Goal: Find specific page/section: Find specific page/section

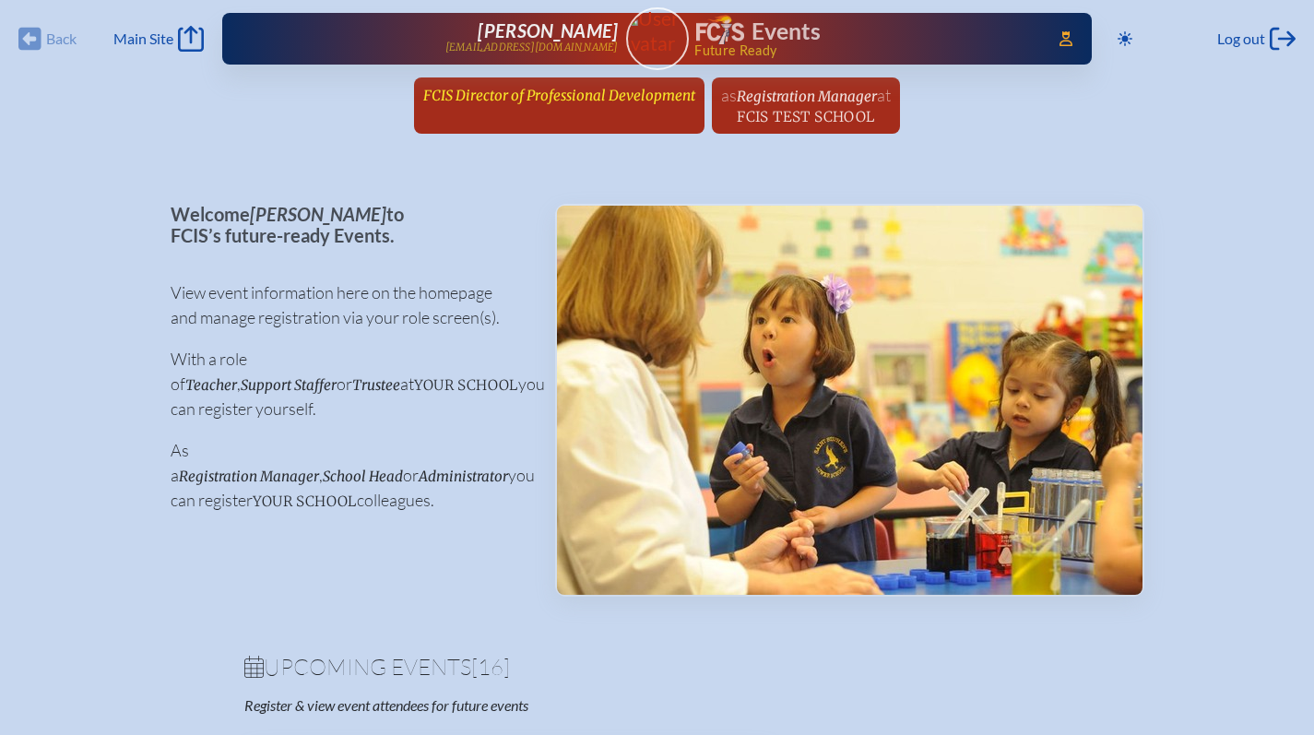
click at [489, 78] on link "FCIS Director of Professional Development since [DATE]" at bounding box center [559, 94] width 287 height 35
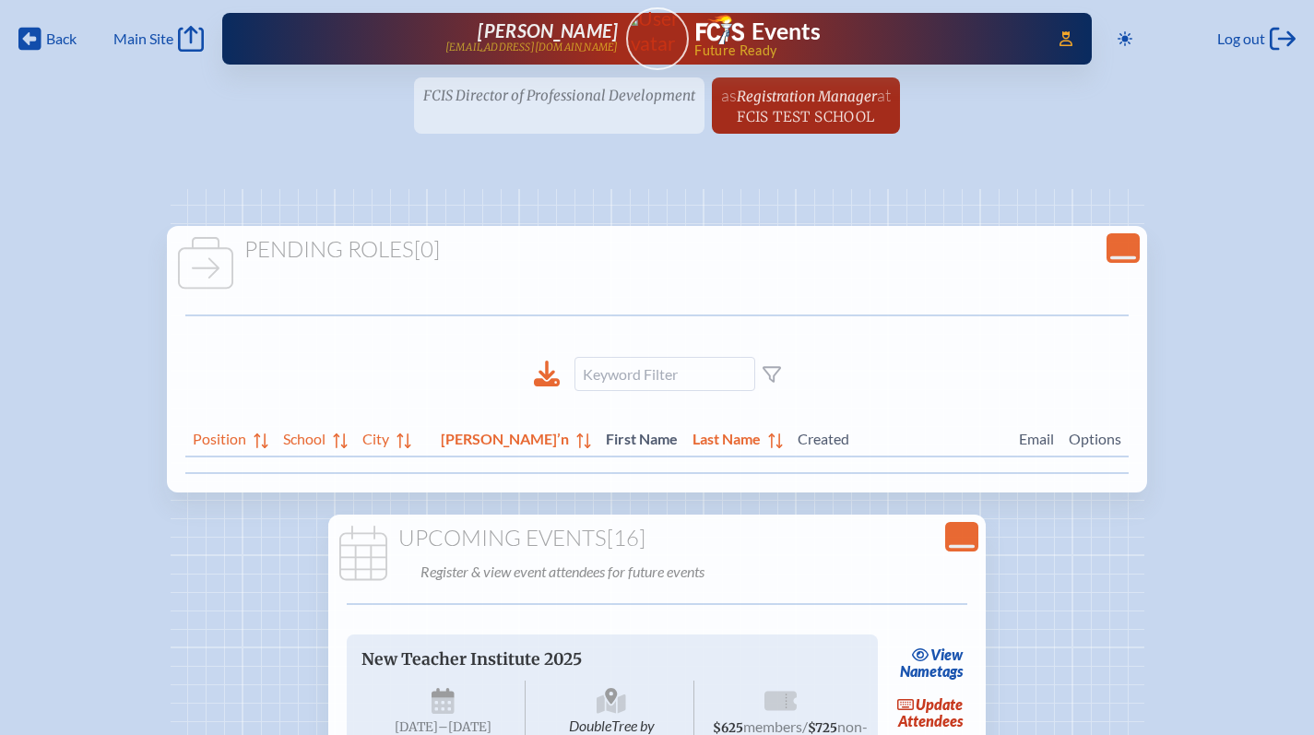
click at [490, 90] on ul "FCIS Director of Professional Development since [DATE] as Registration Manager …" at bounding box center [657, 110] width 1314 height 67
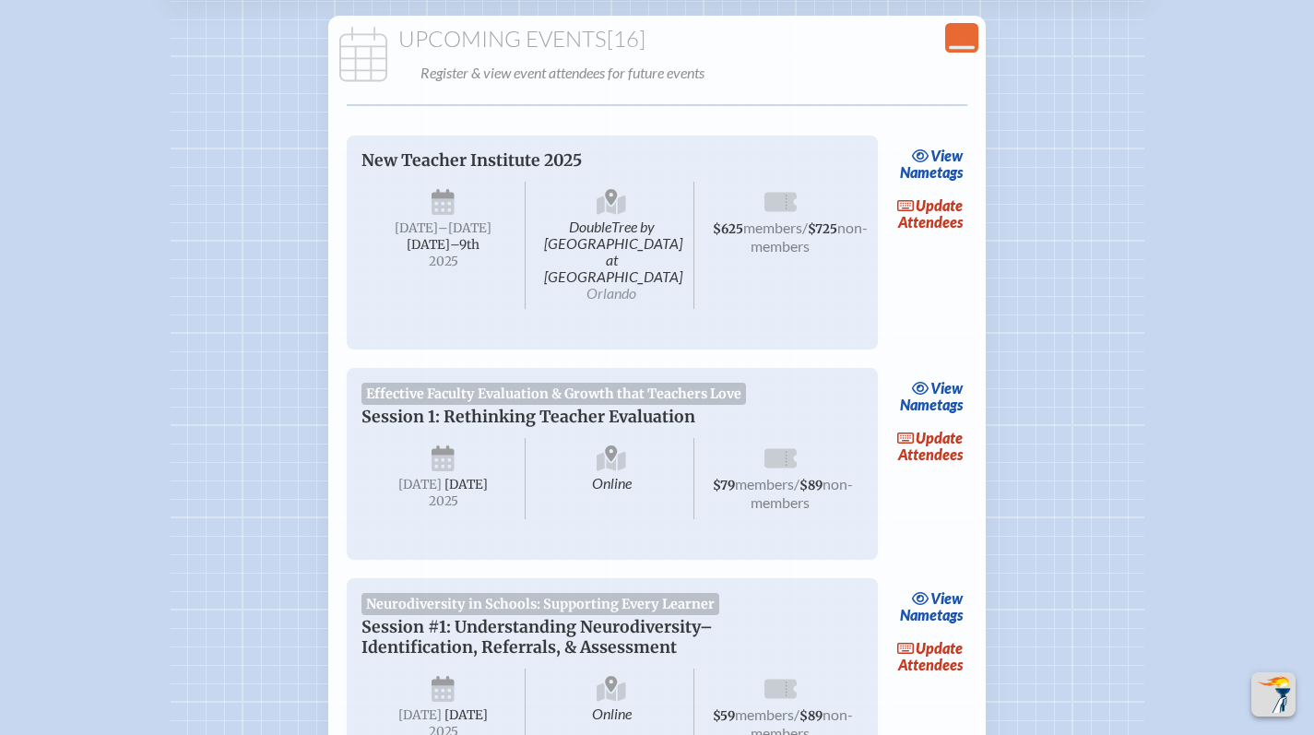
scroll to position [739, 0]
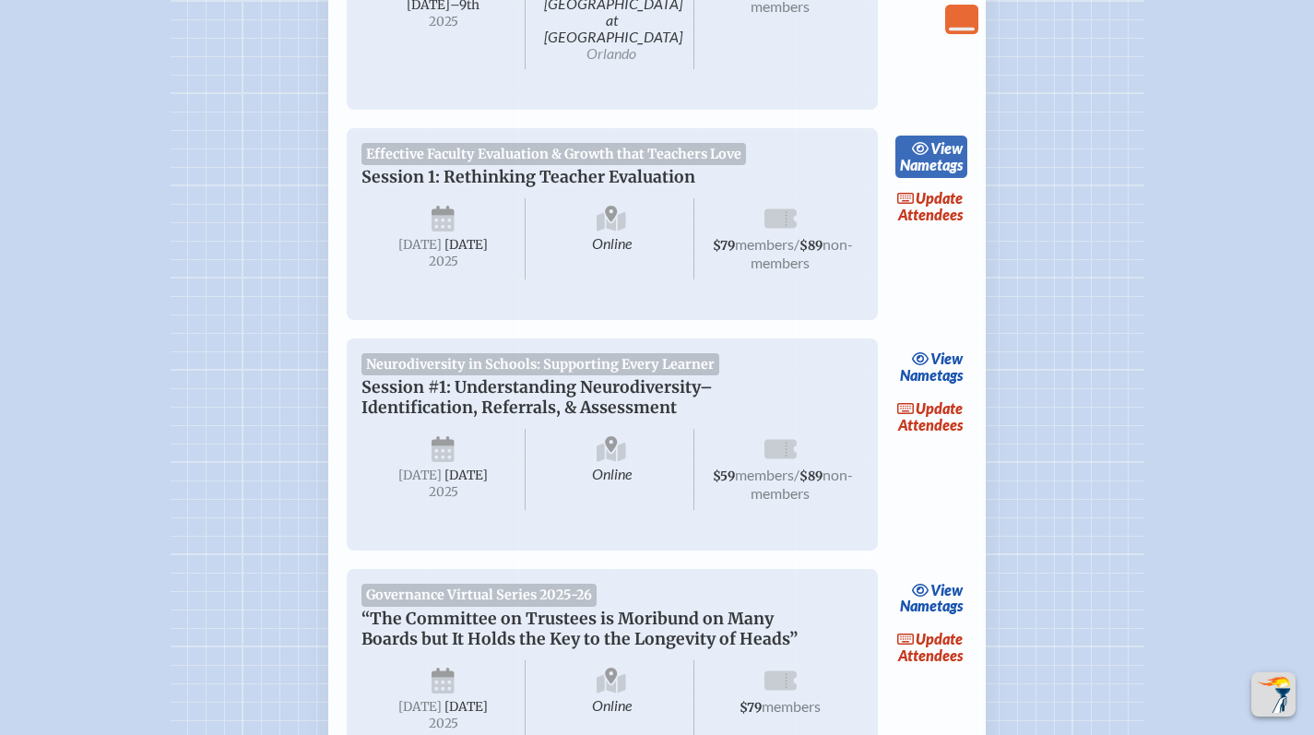
click at [948, 142] on link "view Nametags" at bounding box center [932, 157] width 73 height 42
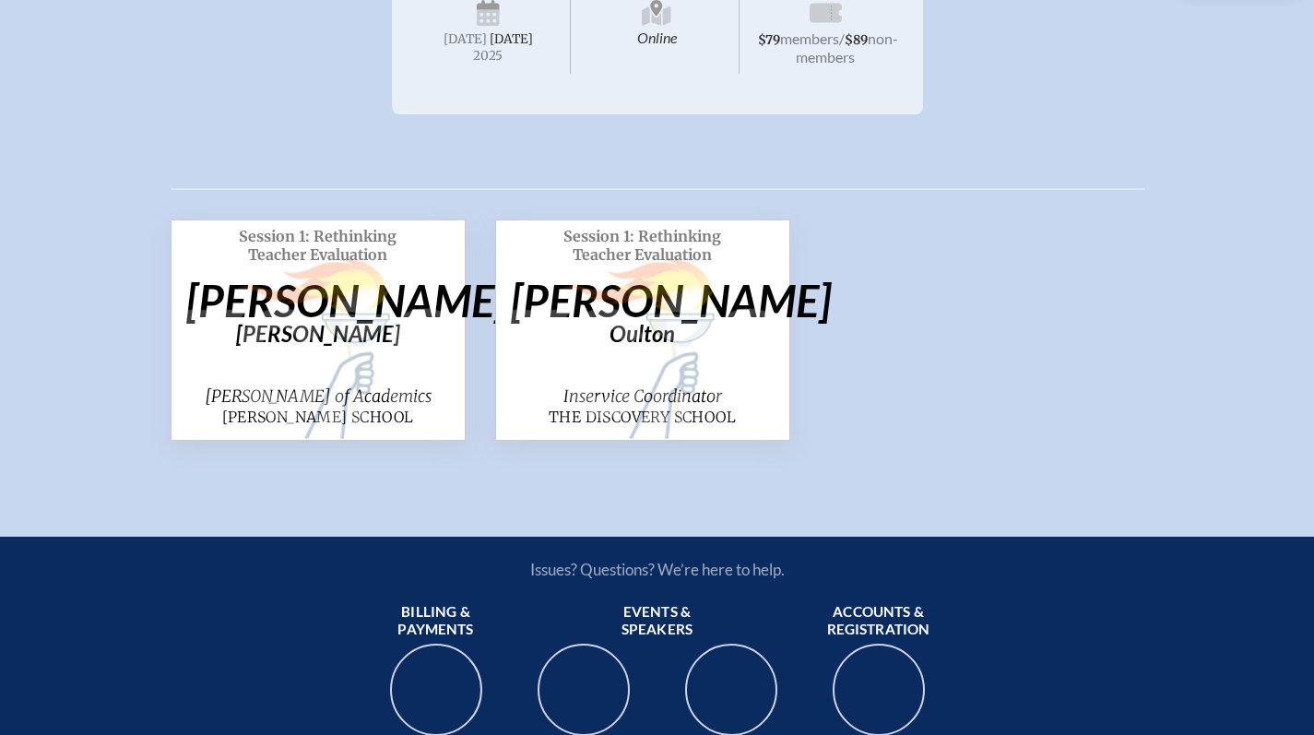
scroll to position [363, 0]
